Goal: Task Accomplishment & Management: Complete application form

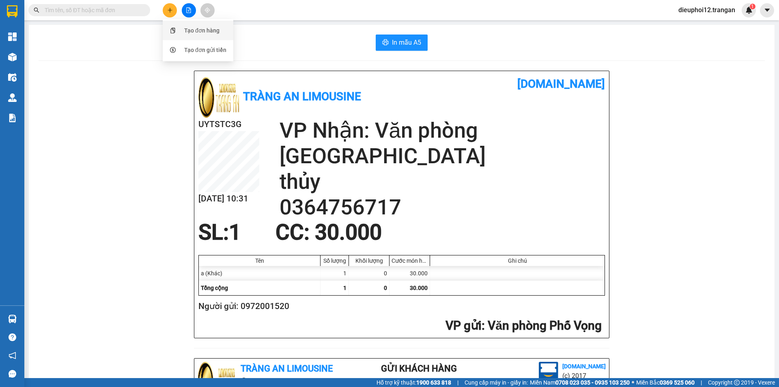
scroll to position [237, 0]
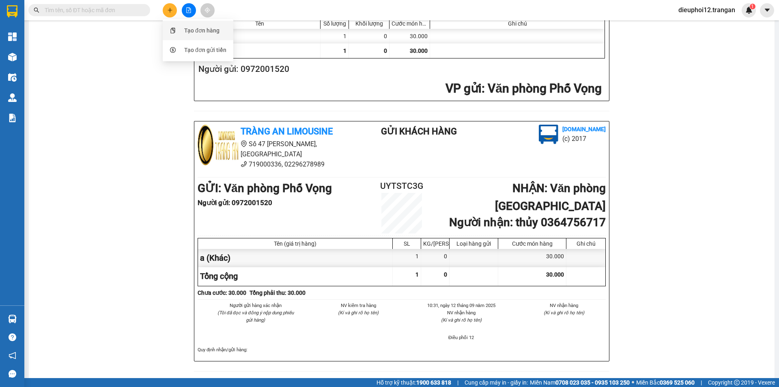
click at [192, 31] on div "Tạo đơn hàng" at bounding box center [201, 30] width 35 height 9
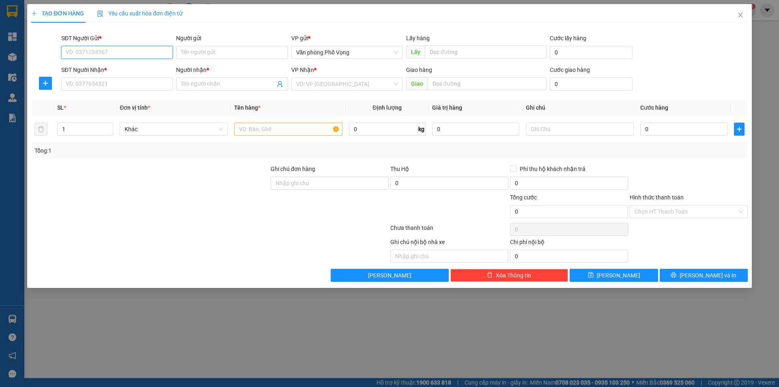
click at [125, 50] on input "SĐT Người Gửi *" at bounding box center [117, 52] width 112 height 13
click at [125, 54] on input "SĐT Người Gửi *" at bounding box center [117, 52] width 112 height 13
click at [113, 49] on input "SĐT Người Gửi *" at bounding box center [117, 52] width 112 height 13
type input "0987407928"
click at [83, 82] on input "SĐT Người Nhận *" at bounding box center [117, 83] width 112 height 13
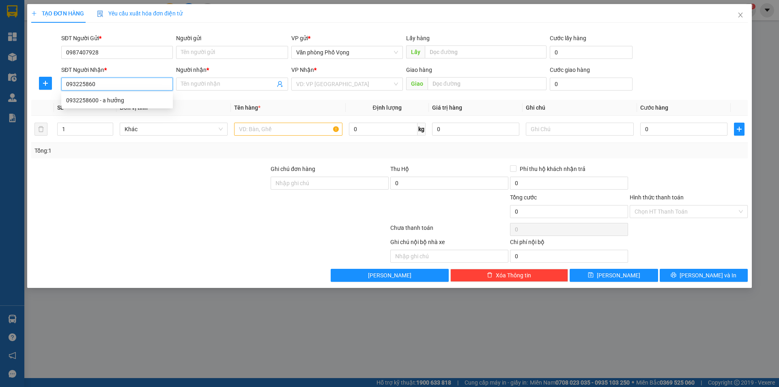
type input "0932258600"
click at [77, 104] on div "0932258600 - a hưởng" at bounding box center [117, 100] width 102 height 9
type input "a hưởng"
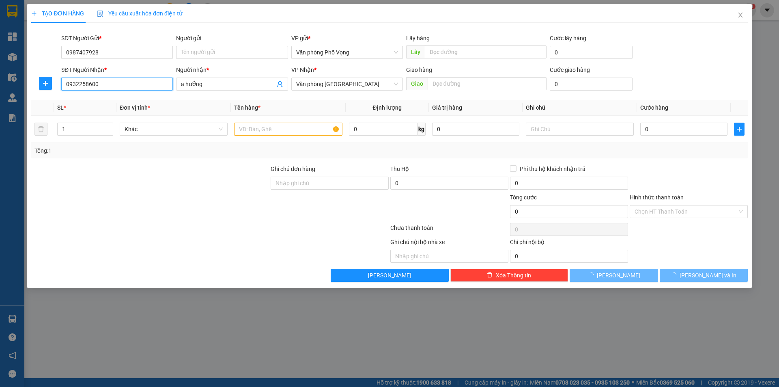
type input "40.000"
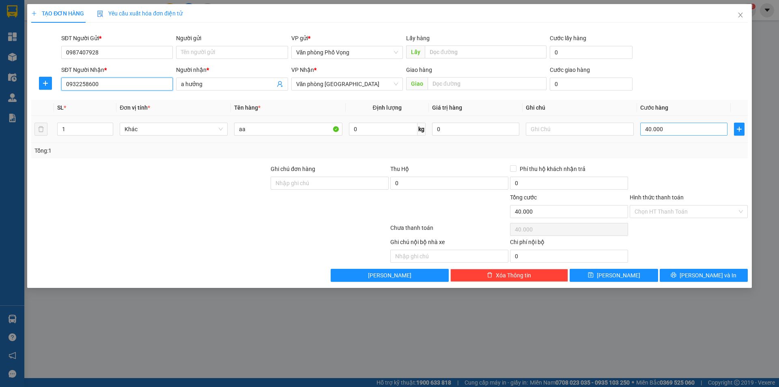
type input "0932258600"
click at [673, 128] on input "40.000" at bounding box center [683, 128] width 87 height 13
type input "5"
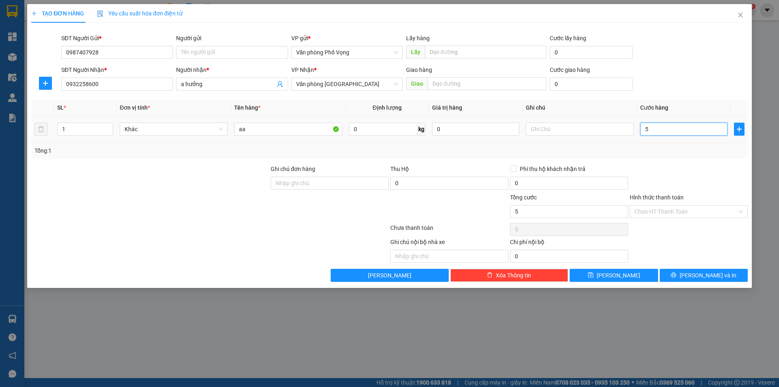
type input "50"
type input "500"
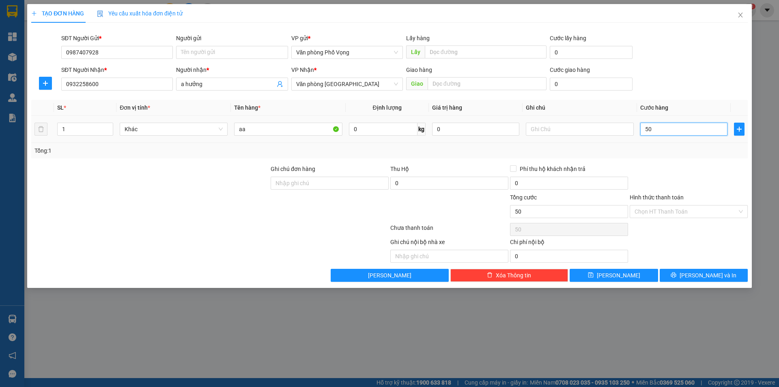
type input "500"
type input "5.000"
type input "50.000"
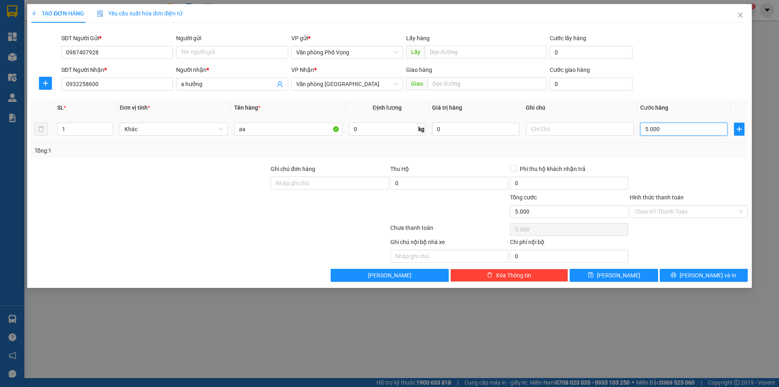
type input "50.000"
click at [695, 271] on button "[PERSON_NAME] và In" at bounding box center [703, 274] width 88 height 13
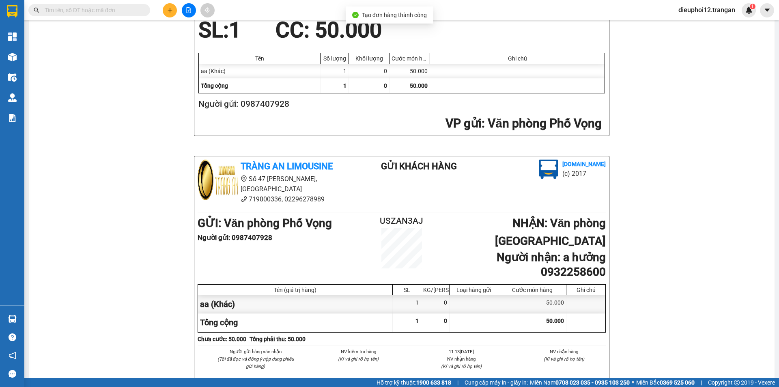
scroll to position [237, 0]
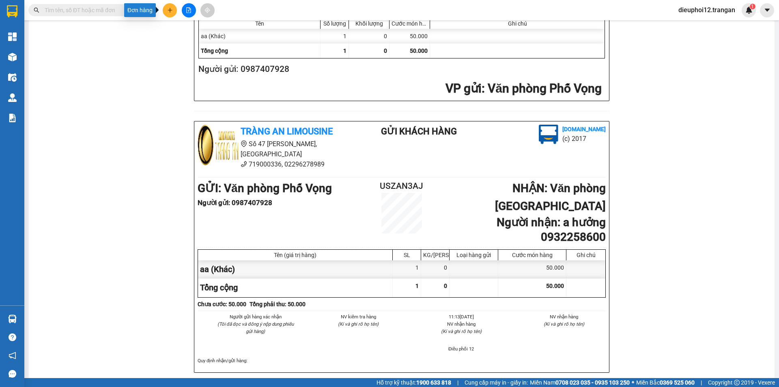
click at [166, 11] on button at bounding box center [170, 10] width 14 height 14
click at [179, 28] on div "Tạo đơn hàng" at bounding box center [197, 30] width 61 height 15
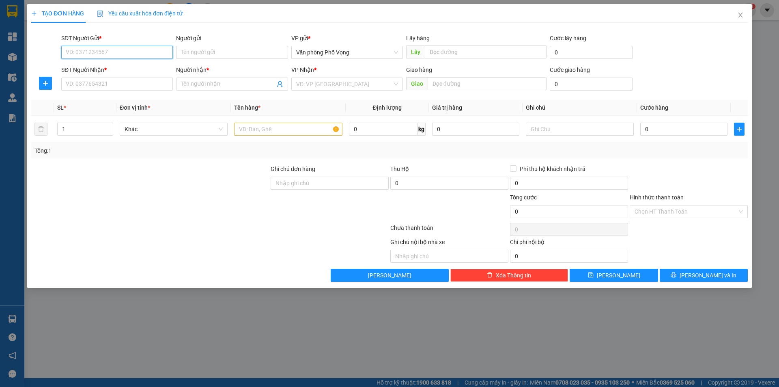
click at [144, 53] on input "SĐT Người Gửi *" at bounding box center [117, 52] width 112 height 13
click at [84, 66] on div "0365418888" at bounding box center [117, 68] width 102 height 9
type input "0365418888"
type input "0965879689"
type input "a học"
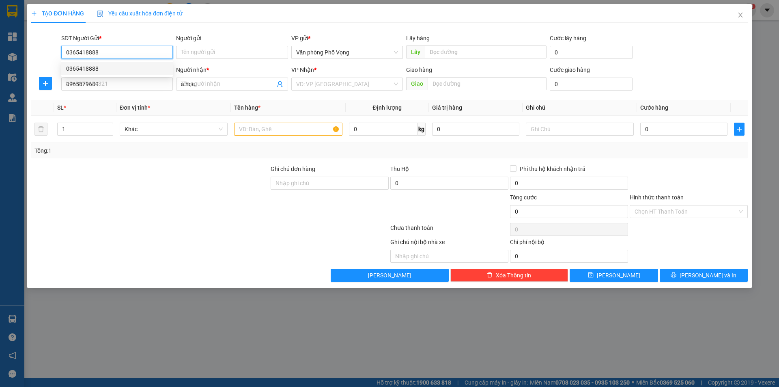
type input "70.000"
type input "0365418888"
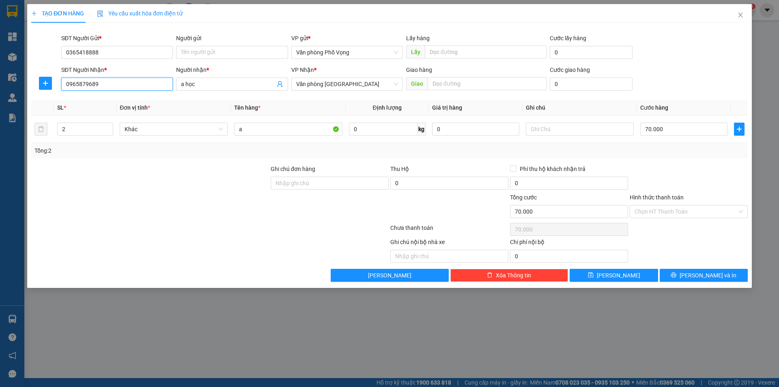
click at [115, 84] on input "0965879689" at bounding box center [117, 83] width 112 height 13
click at [77, 130] on input "2" at bounding box center [85, 129] width 55 height 12
click at [80, 128] on input "2" at bounding box center [85, 129] width 55 height 12
type input "3"
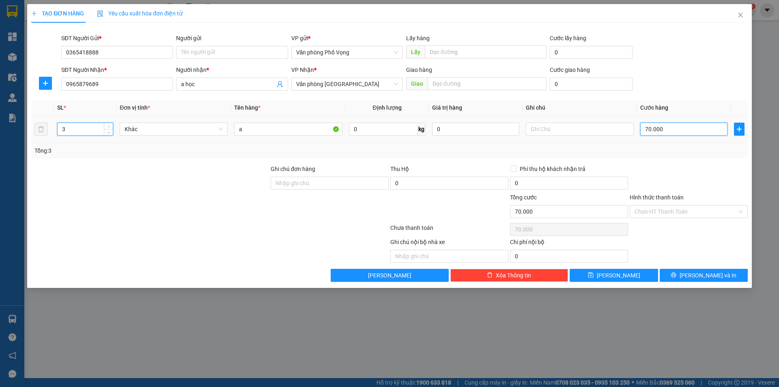
click at [679, 132] on input "70.000" at bounding box center [683, 128] width 87 height 13
type input "2"
type input "20"
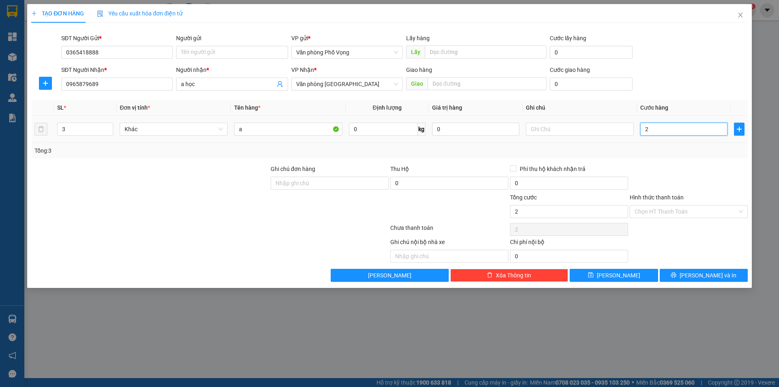
type input "20"
type input "200"
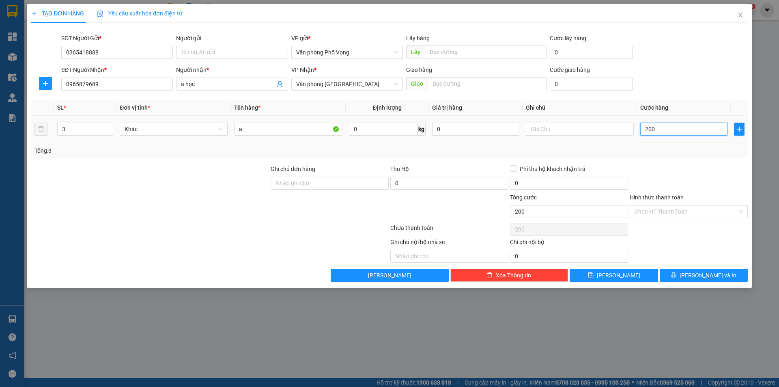
type input "2.000"
type input "20.000"
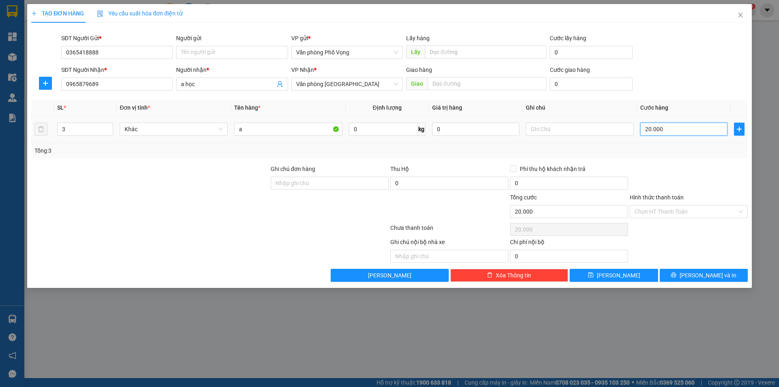
type input "200.000"
click at [711, 275] on span "[PERSON_NAME] và In" at bounding box center [707, 275] width 57 height 9
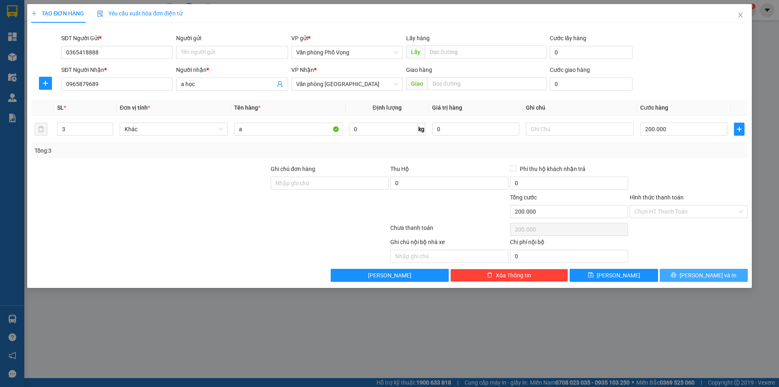
click at [711, 275] on span "[PERSON_NAME] và In" at bounding box center [707, 275] width 57 height 9
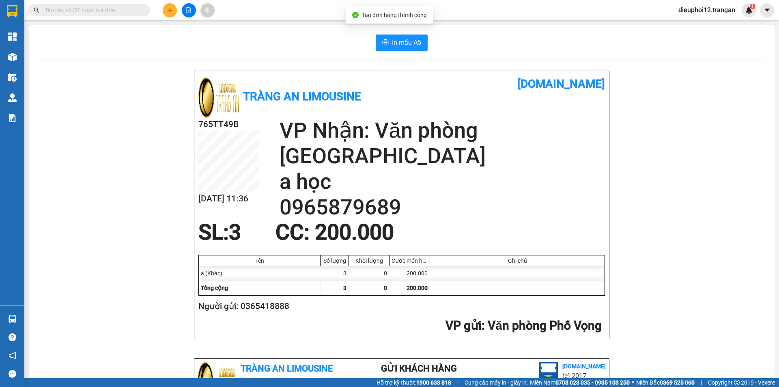
scroll to position [237, 0]
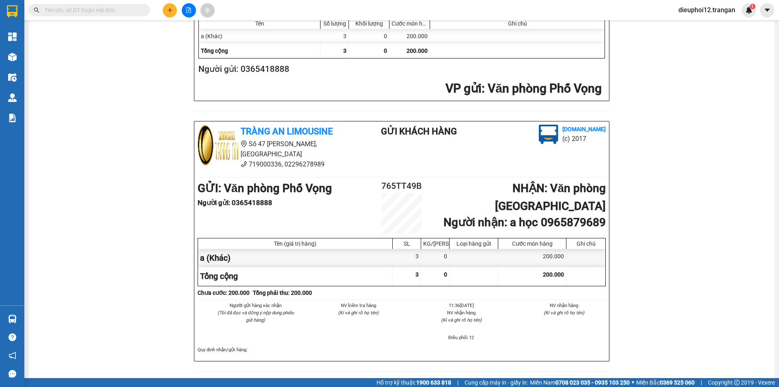
click at [166, 13] on button at bounding box center [170, 10] width 14 height 14
click at [180, 29] on div "Tạo đơn hàng" at bounding box center [197, 30] width 61 height 15
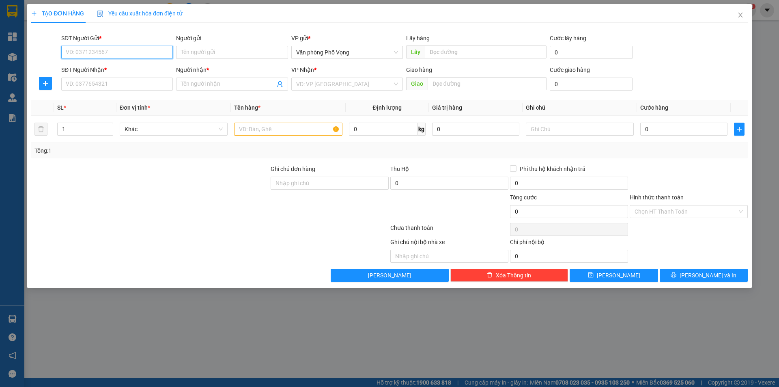
click at [132, 46] on input "SĐT Người Gửi *" at bounding box center [117, 52] width 112 height 13
type input "0989356335"
click at [98, 67] on div "0989356335" at bounding box center [117, 68] width 102 height 9
type input "0963041604"
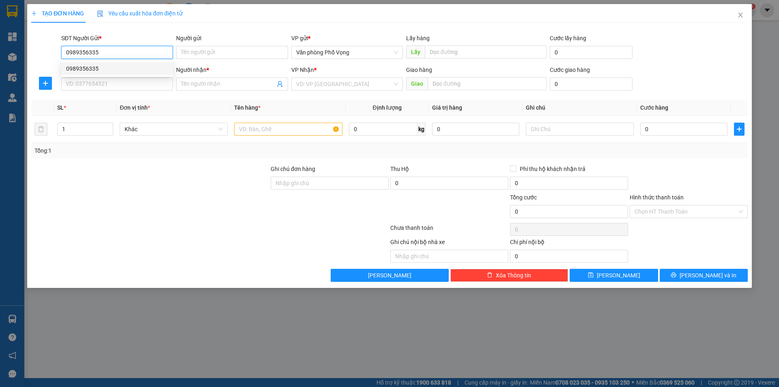
type input "tính"
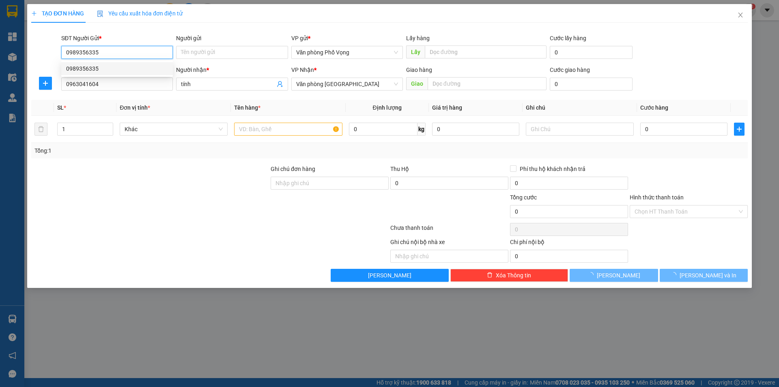
type input "50.000"
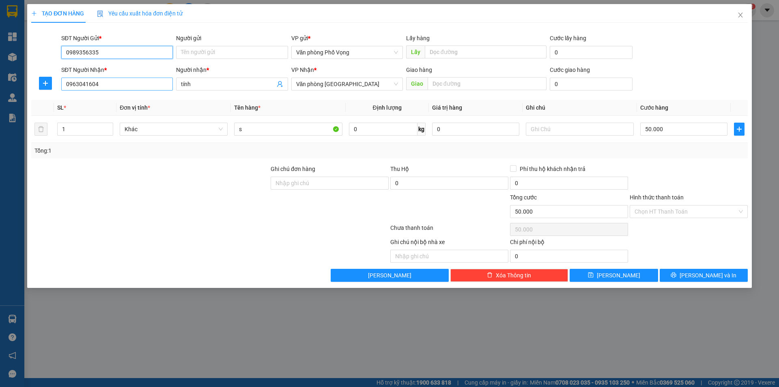
type input "0989356335"
click at [107, 85] on input "0963041604" at bounding box center [117, 83] width 112 height 13
type input "0989555807"
click at [77, 99] on div "0989555807 - ân" at bounding box center [117, 100] width 102 height 9
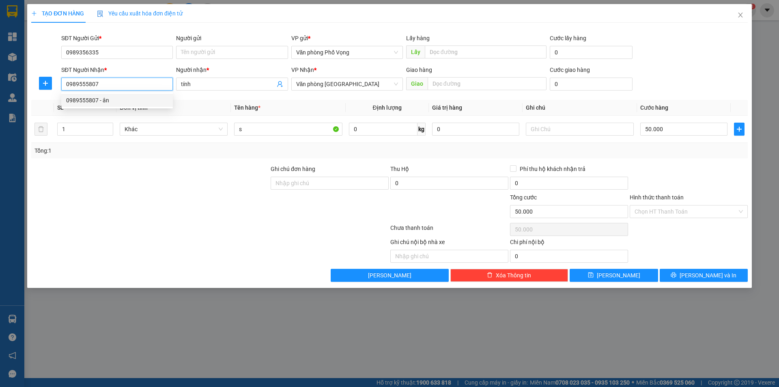
type input "ân"
type input "0989555807"
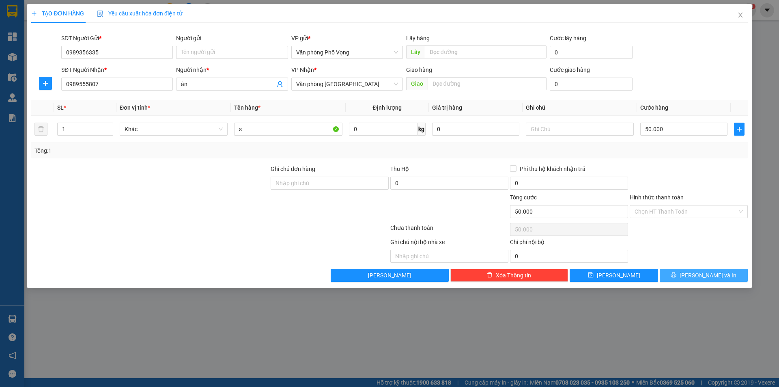
click at [712, 279] on button "[PERSON_NAME] và In" at bounding box center [703, 274] width 88 height 13
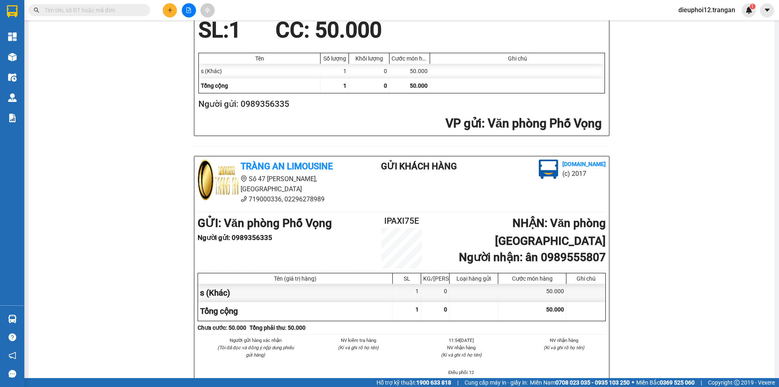
scroll to position [237, 0]
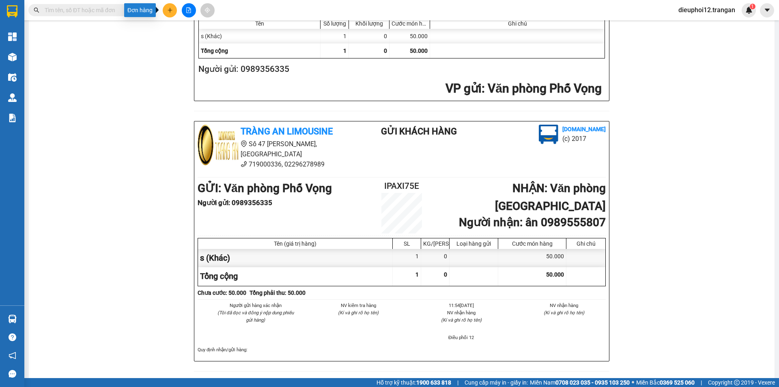
click at [167, 14] on button at bounding box center [170, 10] width 14 height 14
click at [190, 35] on div "Tạo đơn hàng" at bounding box center [197, 30] width 61 height 15
